Goal: Check status

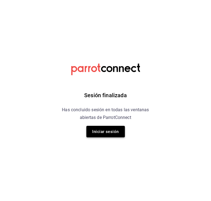
click at [116, 134] on button "Iniciar sesión" at bounding box center [106, 132] width 39 height 12
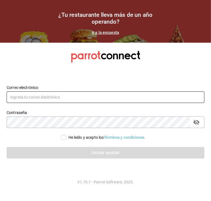
type input "sushizoneexpress@gmail.com"
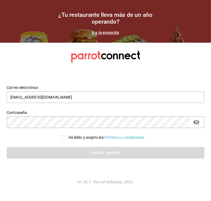
click at [66, 137] on span "He leído y acepto los Términos y condiciones." at bounding box center [105, 138] width 79 height 6
click at [65, 137] on input "He leído y acepto los Términos y condiciones." at bounding box center [63, 137] width 5 height 5
checkbox input "true"
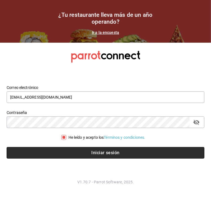
click at [118, 154] on button "Iniciar sesión" at bounding box center [106, 153] width 198 height 12
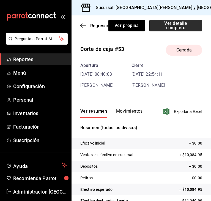
click at [186, 27] on button "Ver detalle completo" at bounding box center [176, 26] width 53 height 12
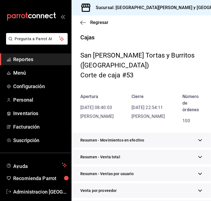
scroll to position [83, 0]
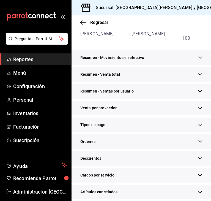
click at [186, 101] on div "Venta por proveedor" at bounding box center [142, 108] width 140 height 15
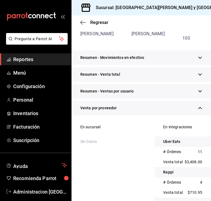
click at [199, 106] on icon "button" at bounding box center [201, 108] width 4 height 4
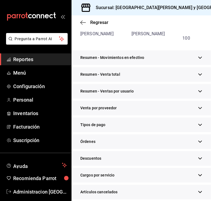
click at [199, 73] on icon "button" at bounding box center [201, 75] width 4 height 4
